Goal: Task Accomplishment & Management: Manage account settings

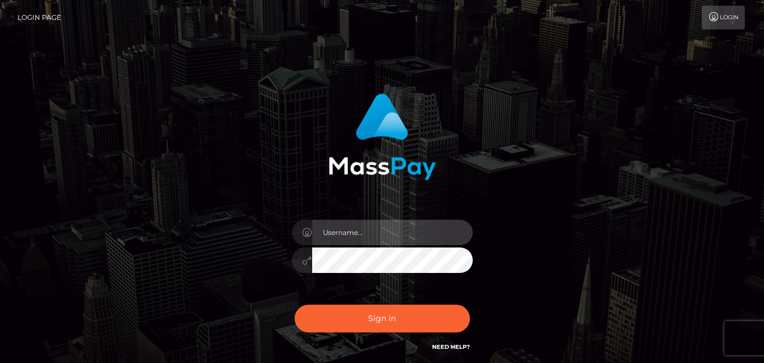
click at [355, 232] on input "text" at bounding box center [392, 231] width 161 height 25
type input "ndindan24@gmail.com"
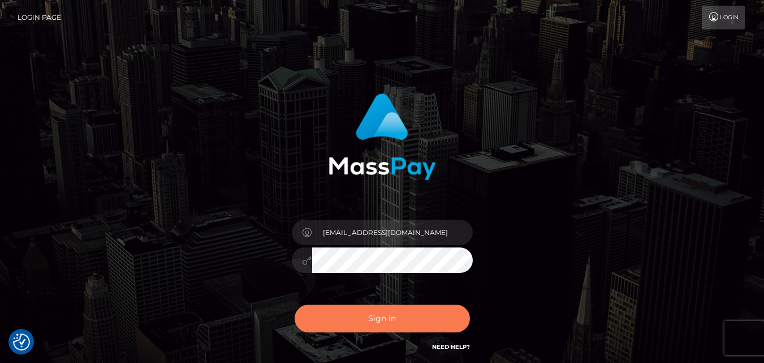
click at [330, 322] on button "Sign in" at bounding box center [382, 318] width 175 height 28
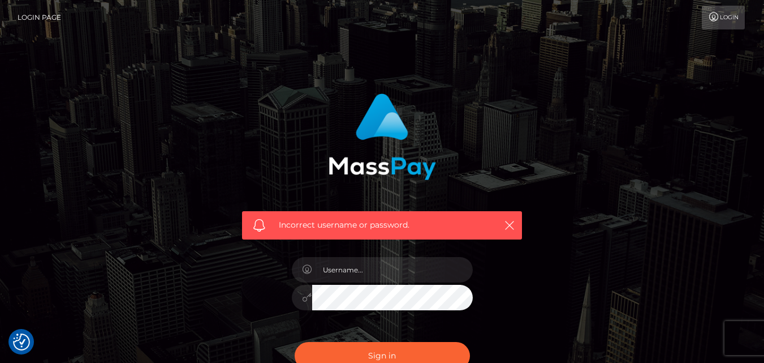
click at [723, 19] on link "Login" at bounding box center [723, 18] width 43 height 24
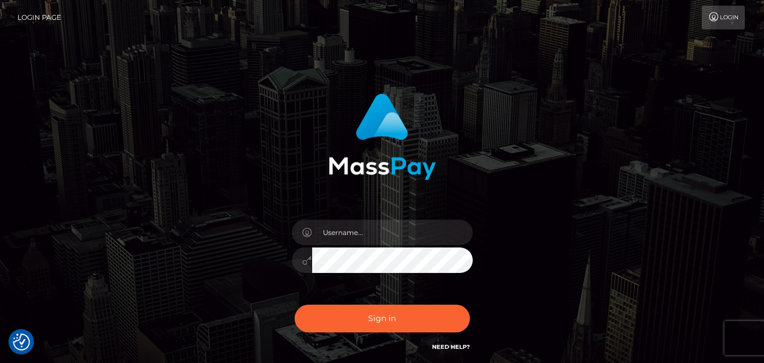
click at [727, 19] on link "Login" at bounding box center [723, 18] width 43 height 24
click at [40, 11] on link "Login Page" at bounding box center [40, 18] width 44 height 24
click at [727, 16] on link "Login" at bounding box center [723, 18] width 43 height 24
click at [368, 231] on input "text" at bounding box center [392, 231] width 161 height 25
type input "[EMAIL_ADDRESS][DOMAIN_NAME]"
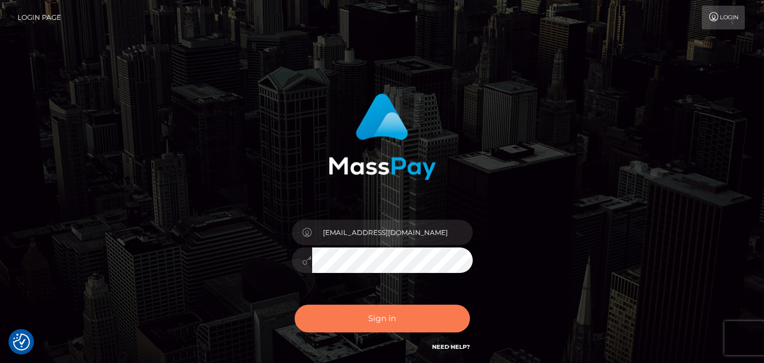
click at [404, 319] on button "Sign in" at bounding box center [382, 318] width 175 height 28
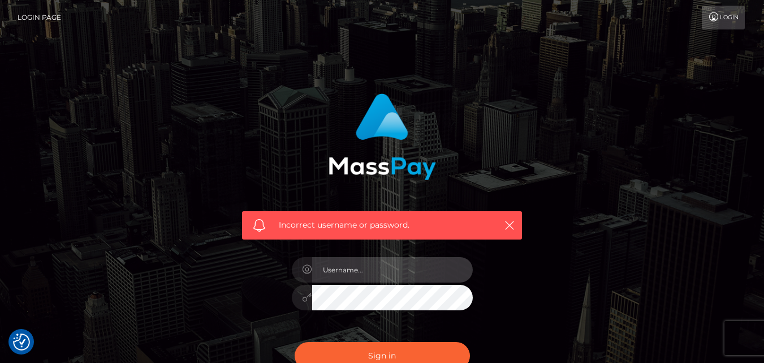
click at [428, 268] on input "text" at bounding box center [392, 269] width 161 height 25
type input "[EMAIL_ADDRESS][DOMAIN_NAME]"
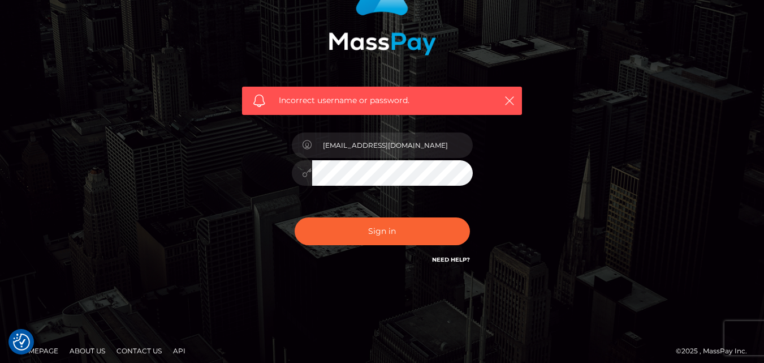
scroll to position [127, 0]
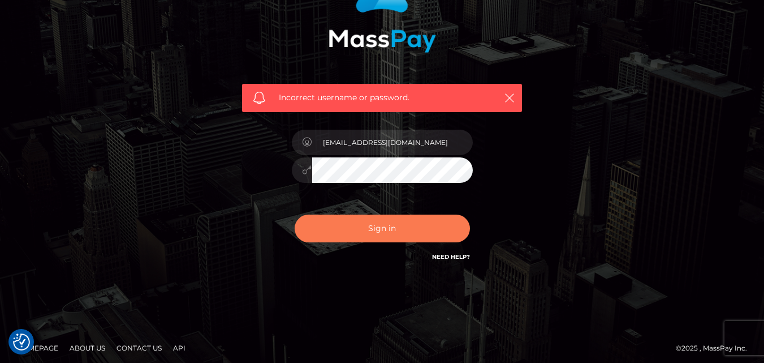
click at [441, 226] on button "Sign in" at bounding box center [382, 228] width 175 height 28
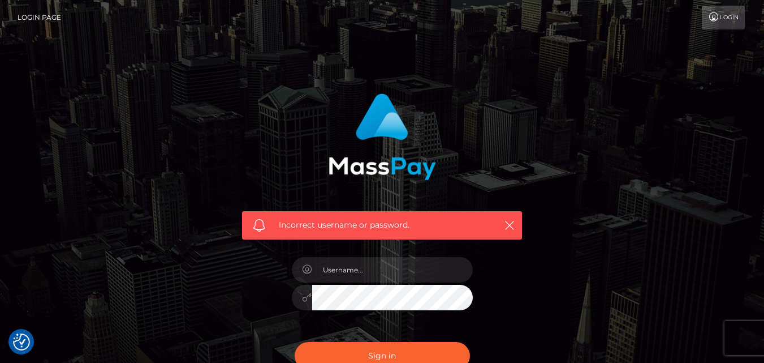
click at [732, 19] on link "Login" at bounding box center [723, 18] width 43 height 24
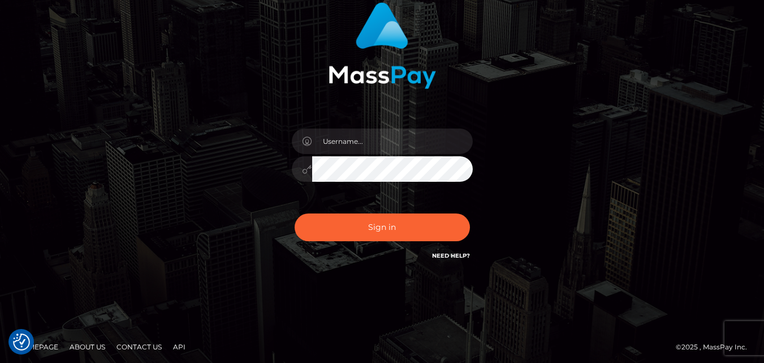
scroll to position [93, 0]
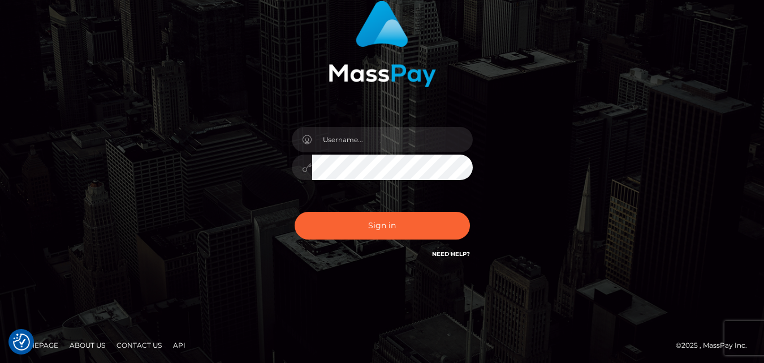
click at [23, 338] on img "Consent Preferences" at bounding box center [21, 341] width 17 height 17
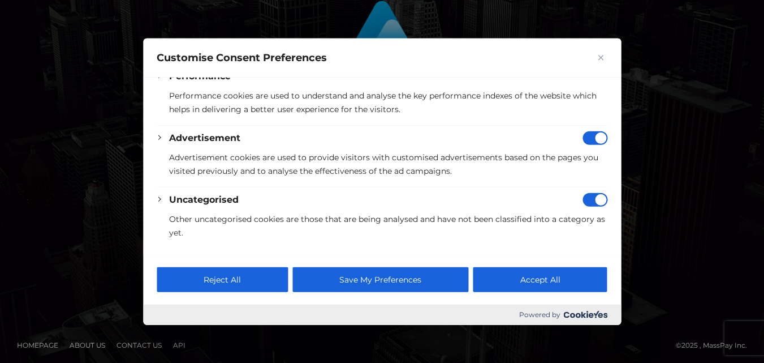
scroll to position [95, 0]
click at [683, 104] on div at bounding box center [382, 181] width 764 height 363
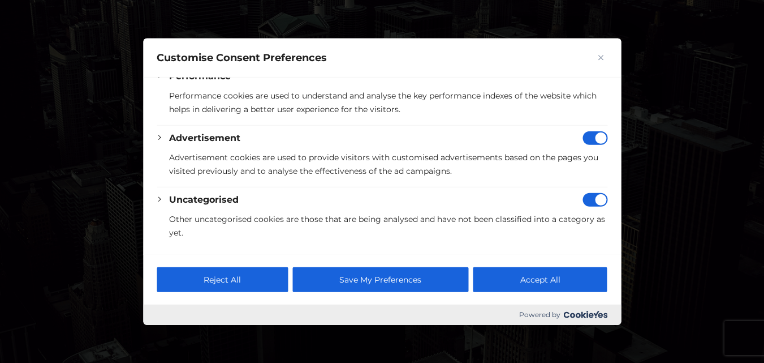
scroll to position [0, 0]
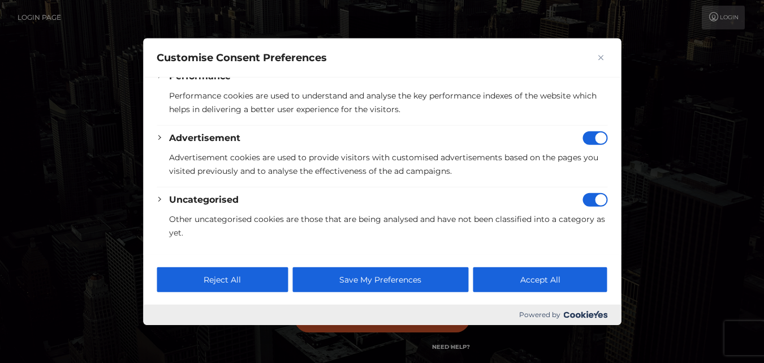
click at [566, 281] on button "Accept All" at bounding box center [540, 279] width 134 height 25
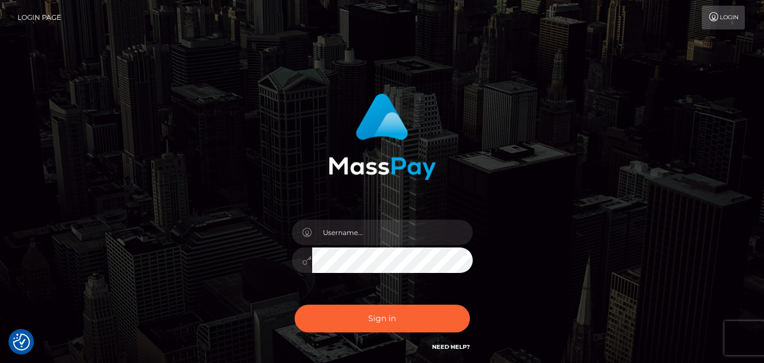
click at [483, 94] on div at bounding box center [382, 132] width 297 height 95
click at [736, 13] on link "Login" at bounding box center [723, 18] width 43 height 24
click at [453, 348] on link "Need Help?" at bounding box center [451, 346] width 38 height 7
click at [452, 342] on h6 "Need Help?" at bounding box center [451, 346] width 38 height 10
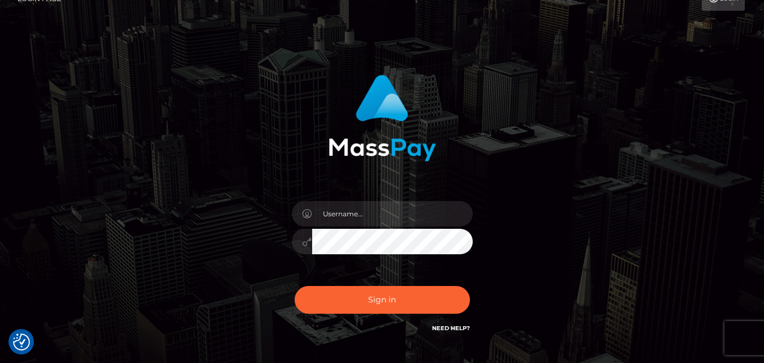
click at [452, 342] on div "Sign in" at bounding box center [382, 204] width 297 height 277
